Goal: Book appointment/travel/reservation

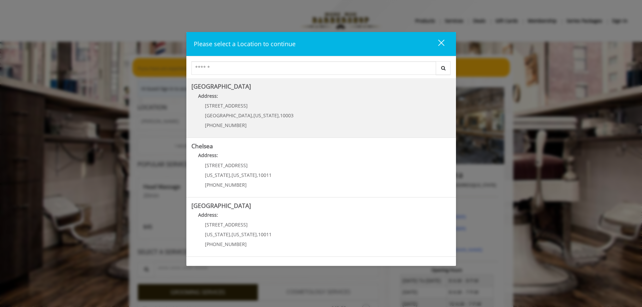
click at [301, 114] on Village "[GEOGRAPHIC_DATA] Address: [STREET_ADDRESS][US_STATE] (212) 598-1840" at bounding box center [322, 107] width 260 height 49
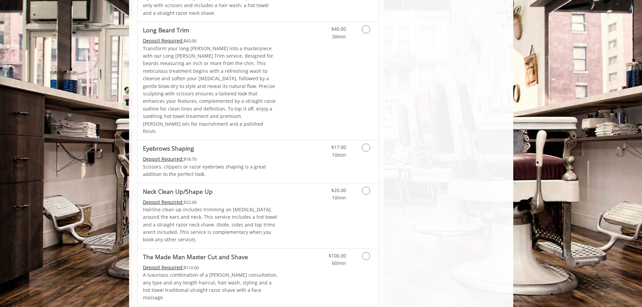
scroll to position [1003, 0]
